Goal: Task Accomplishment & Management: Use online tool/utility

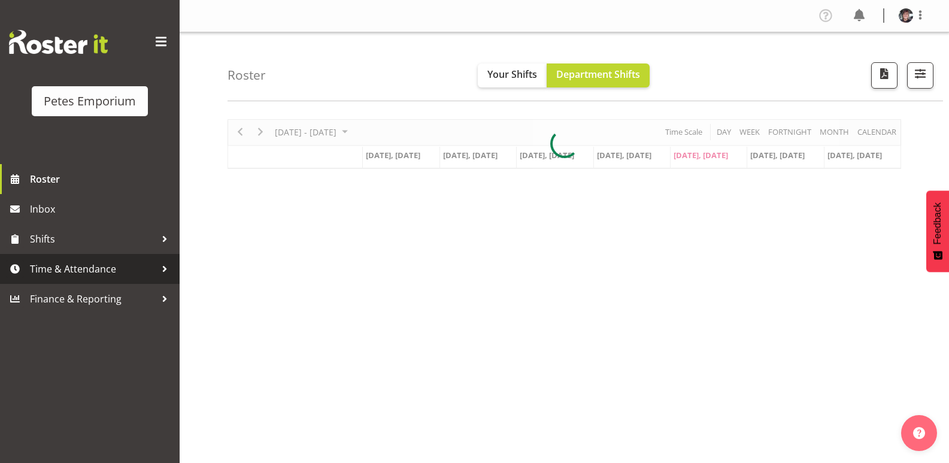
click at [114, 263] on span "Time & Attendance" at bounding box center [93, 269] width 126 height 18
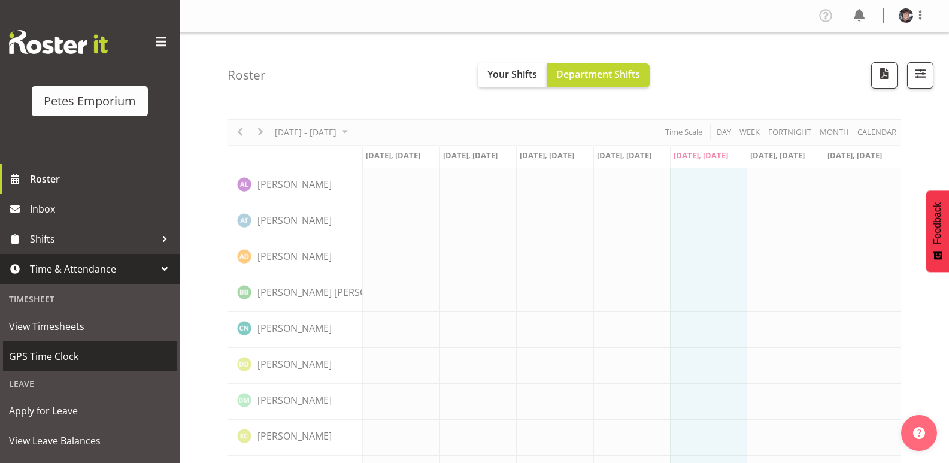
click at [70, 356] on span "GPS Time Clock" at bounding box center [90, 356] width 162 height 18
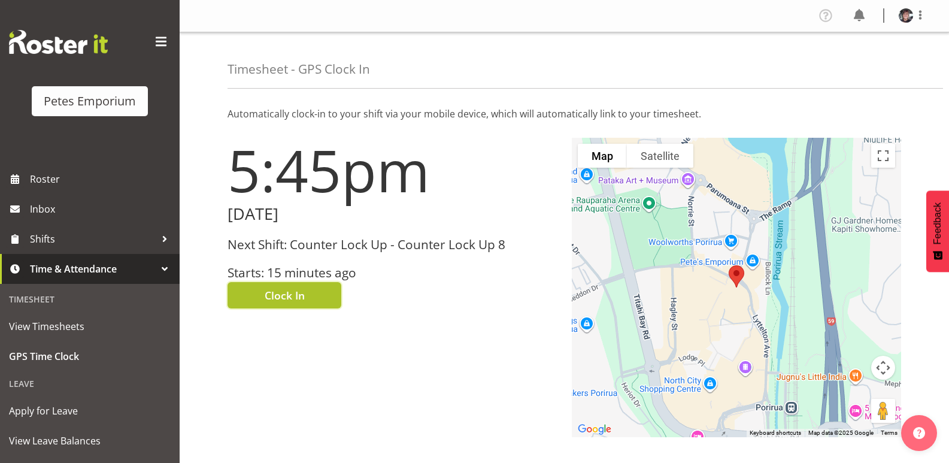
click at [301, 294] on span "Clock In" at bounding box center [285, 295] width 40 height 16
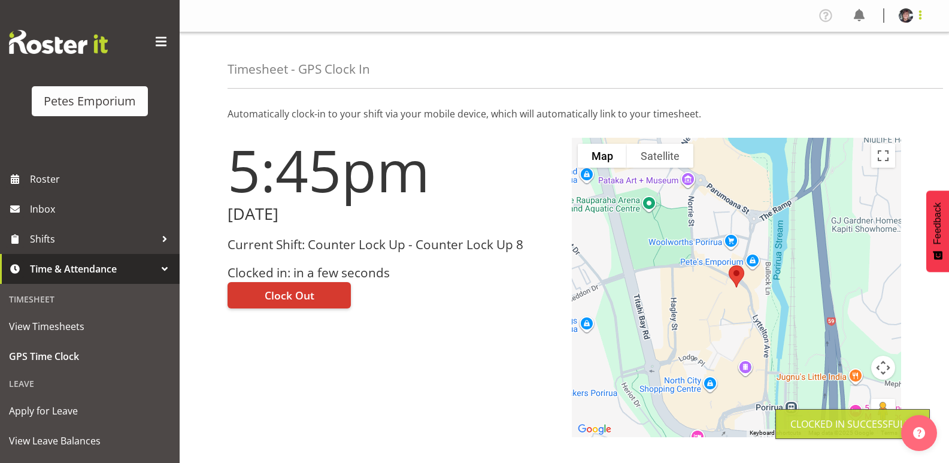
click at [920, 16] on span at bounding box center [920, 15] width 14 height 14
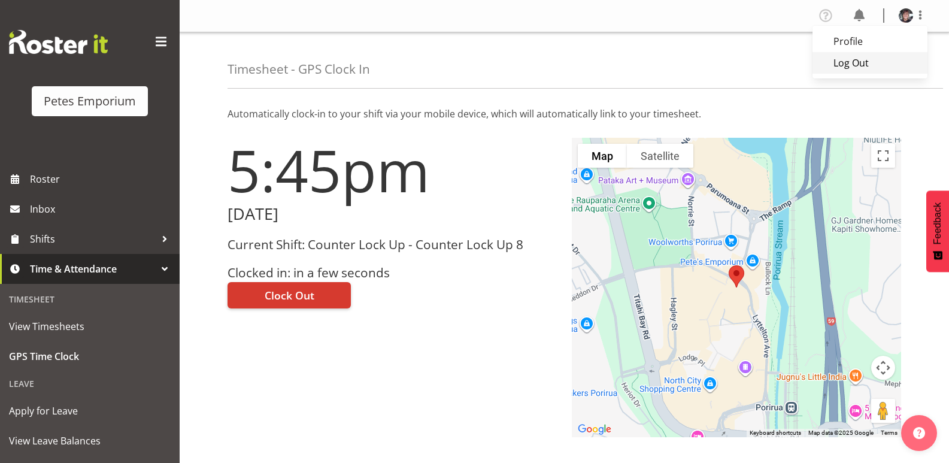
click at [850, 61] on link "Log Out" at bounding box center [869, 63] width 115 height 22
